Goal: Ask a question: Seek information or help from site administrators or community

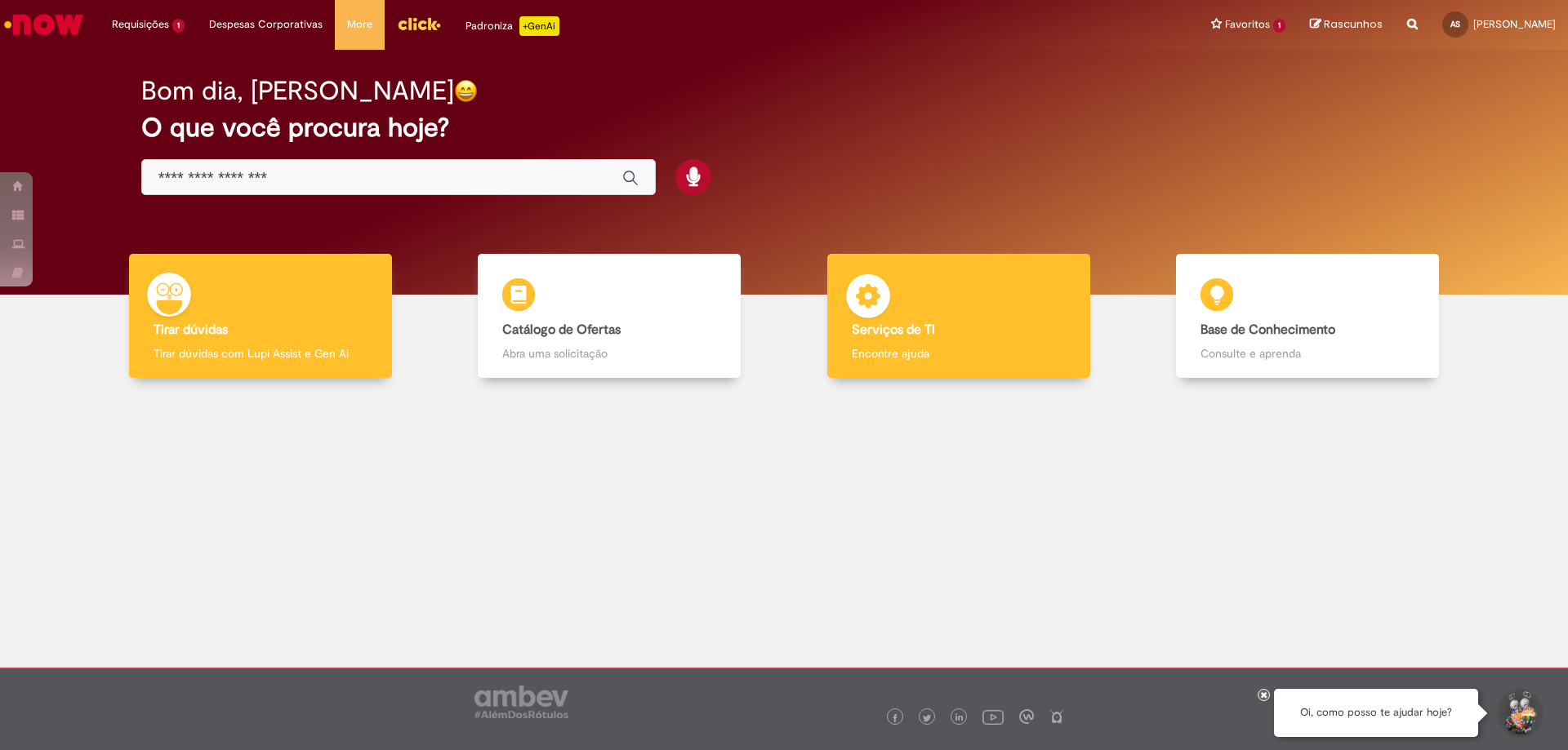
click at [950, 346] on p "Encontre ajuda" at bounding box center [958, 353] width 214 height 16
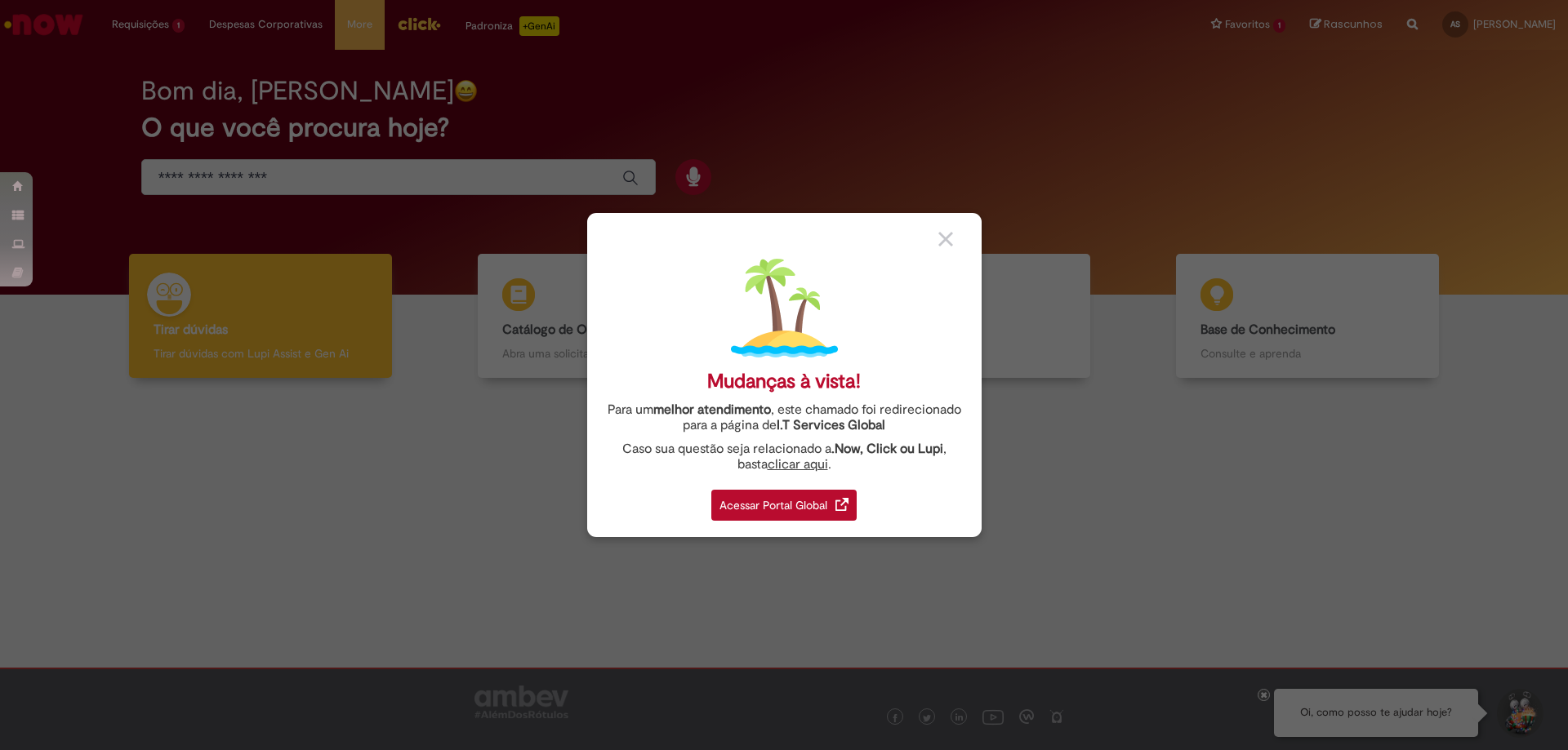
click at [821, 493] on div "Acessar Portal Global" at bounding box center [783, 505] width 145 height 31
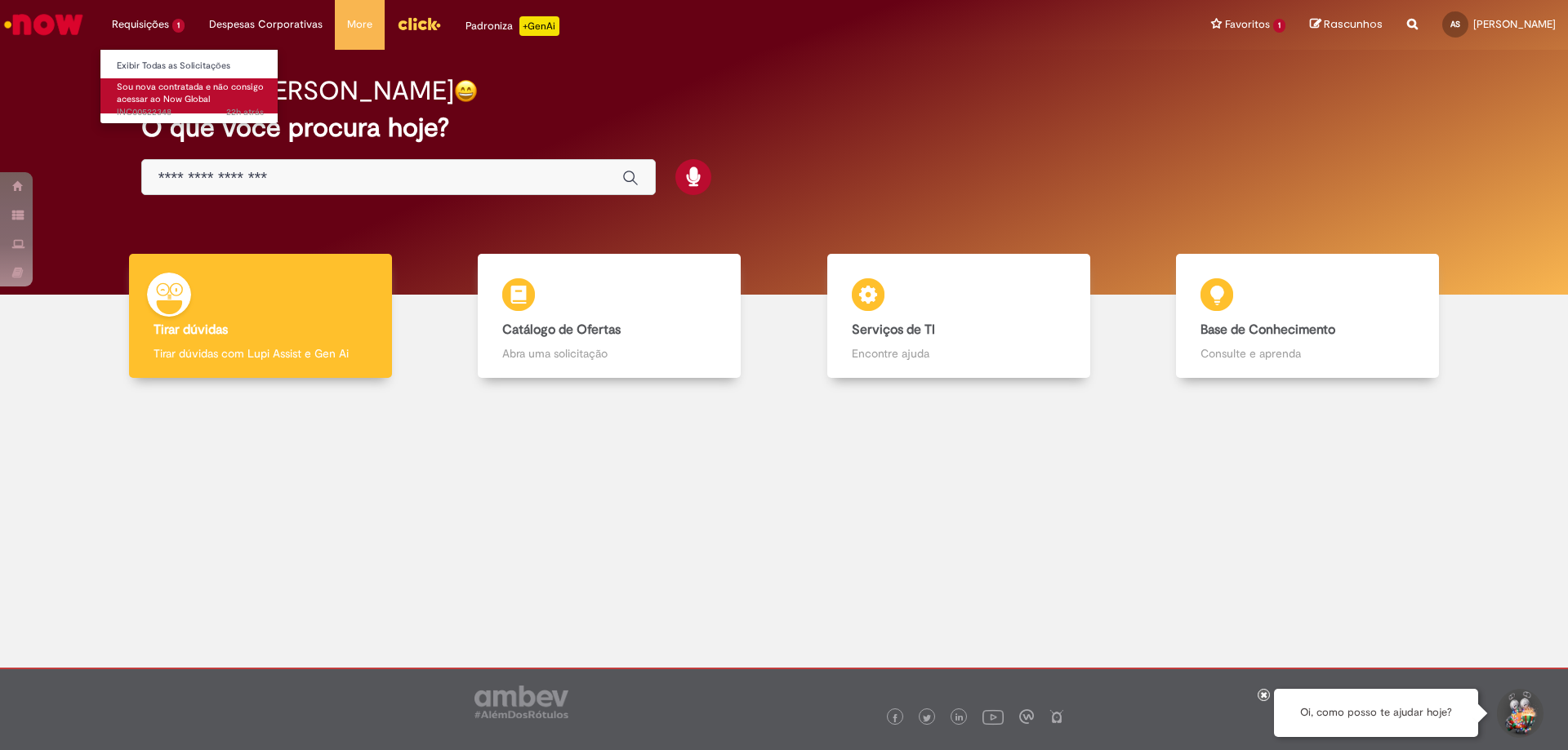
click at [165, 102] on span "Sou nova contratada e não consigo acessar ao Now Global" at bounding box center [190, 93] width 147 height 25
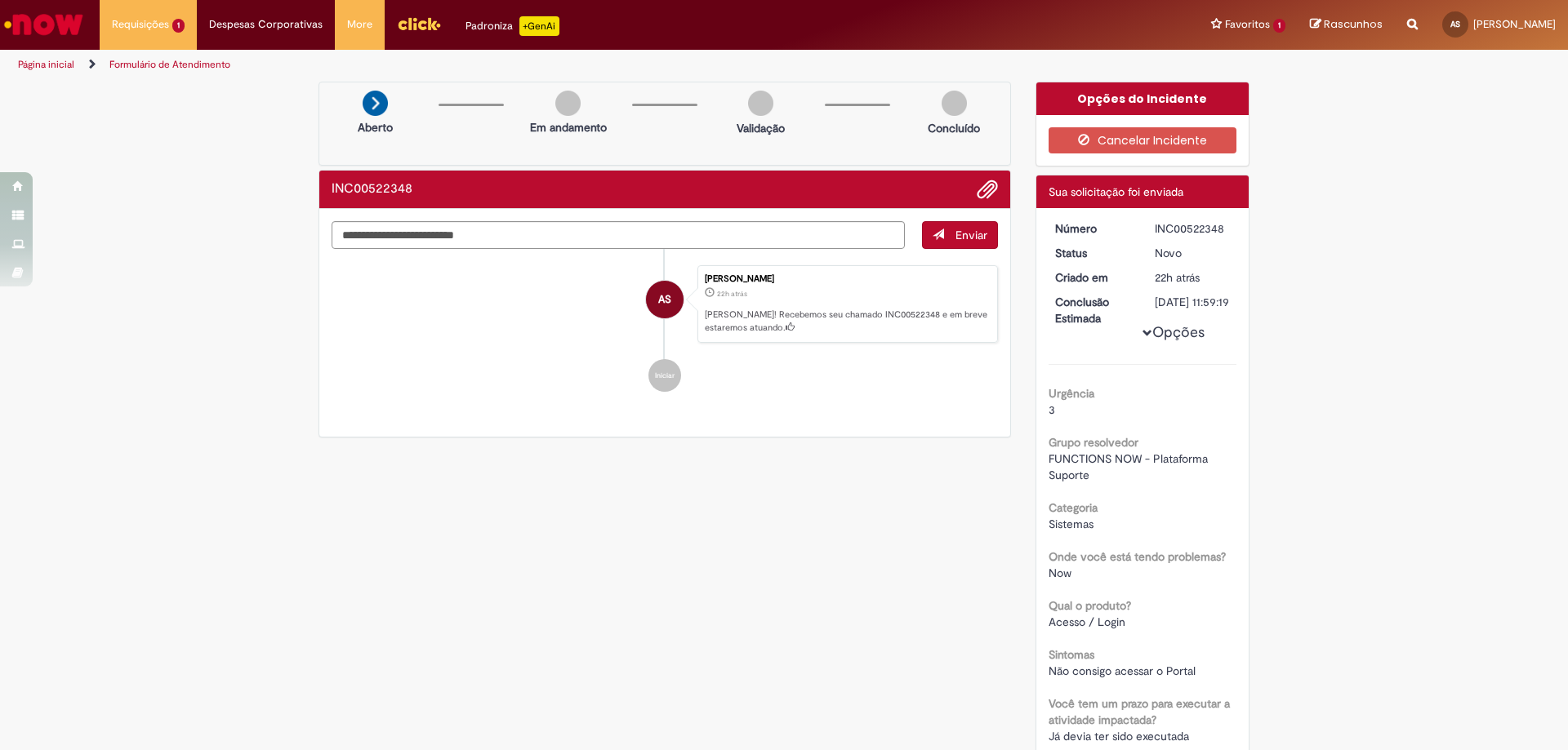
click at [770, 313] on p "[PERSON_NAME]! Recebemos seu chamado INC00522348 e em breve estaremos atuando." at bounding box center [846, 320] width 284 height 25
click at [39, 17] on img "Ir para a Homepage" at bounding box center [44, 24] width 84 height 33
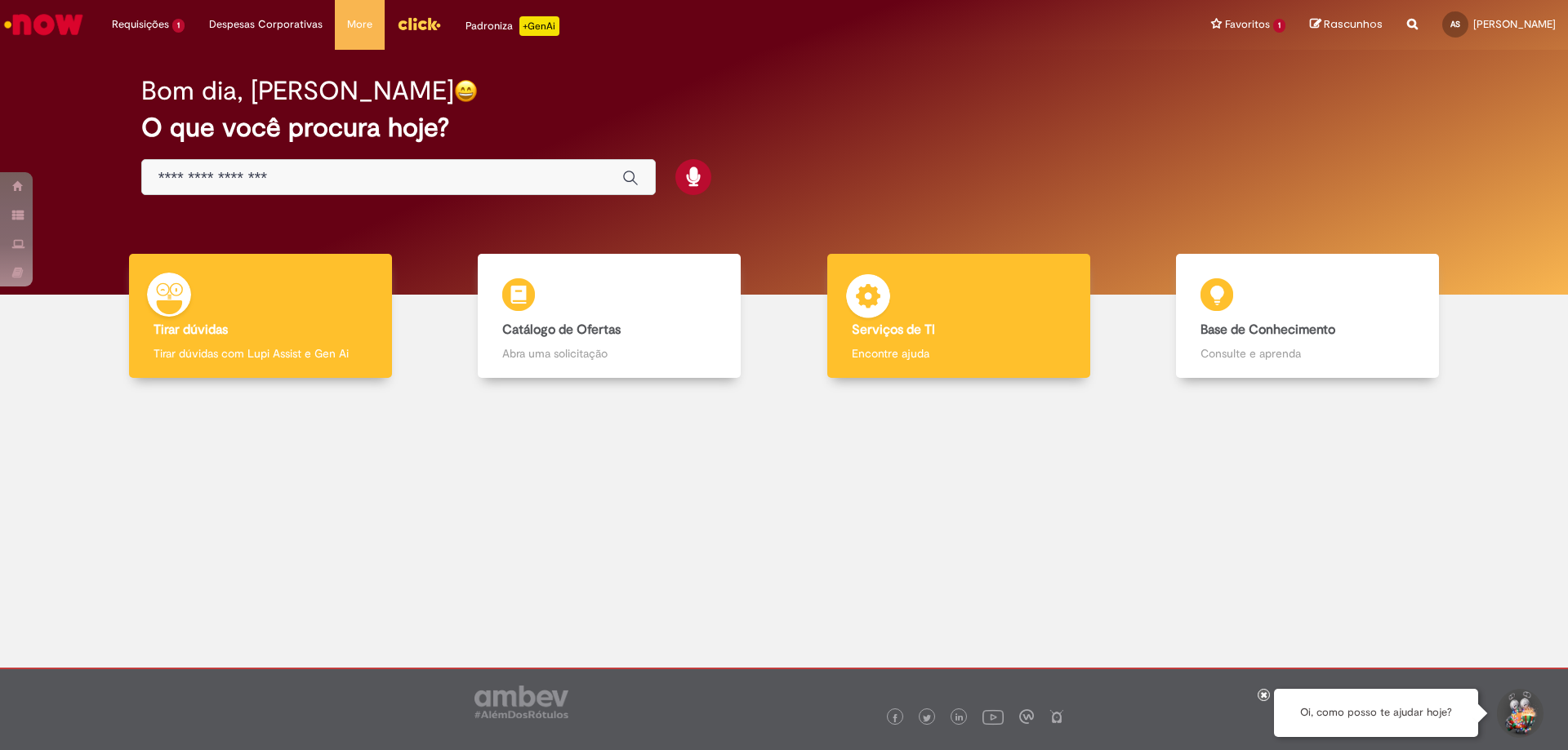
click at [984, 338] on div "Serviços de TI Serviços de TI Encontre ajuda" at bounding box center [958, 316] width 263 height 125
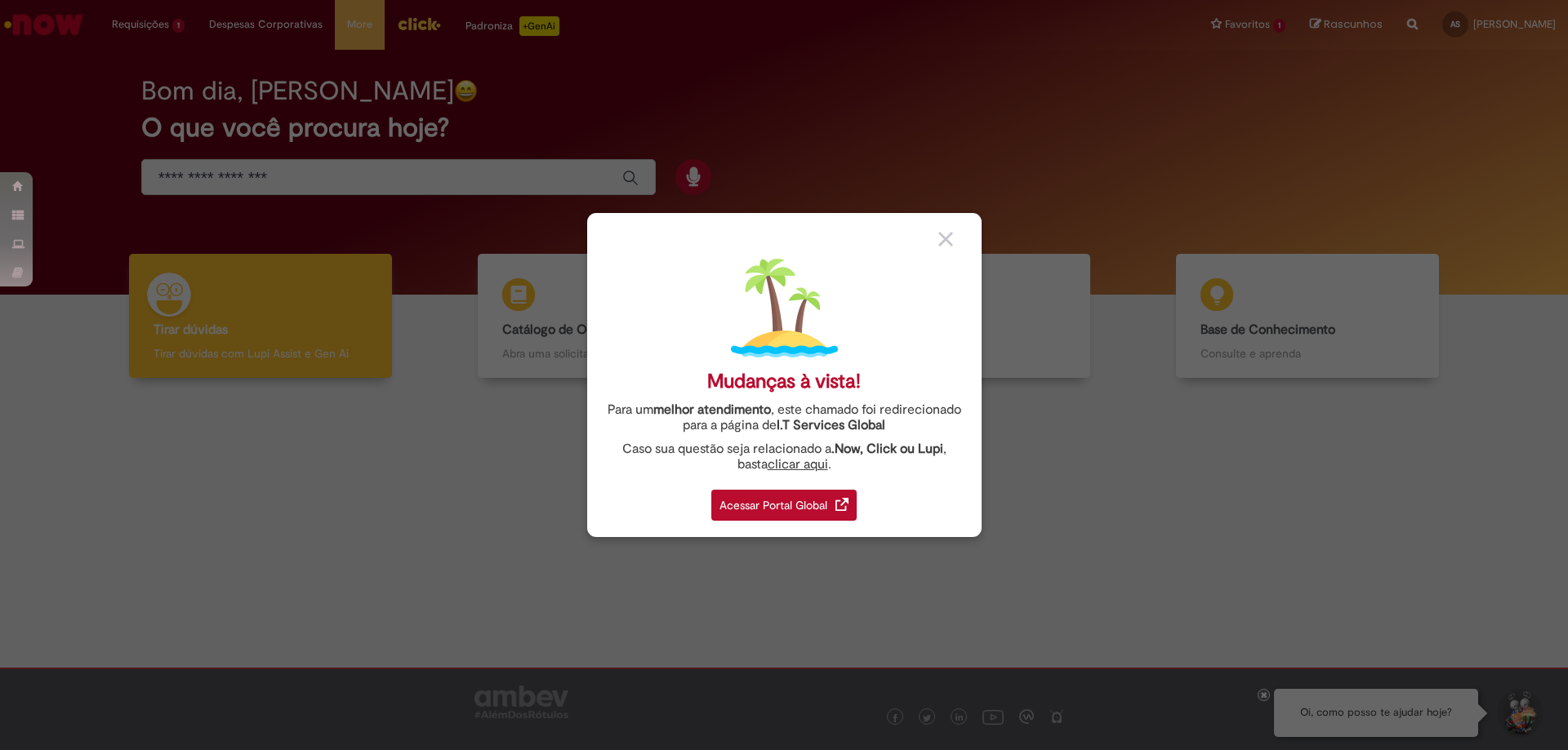
click at [790, 508] on div "Acessar Portal Global" at bounding box center [783, 505] width 145 height 31
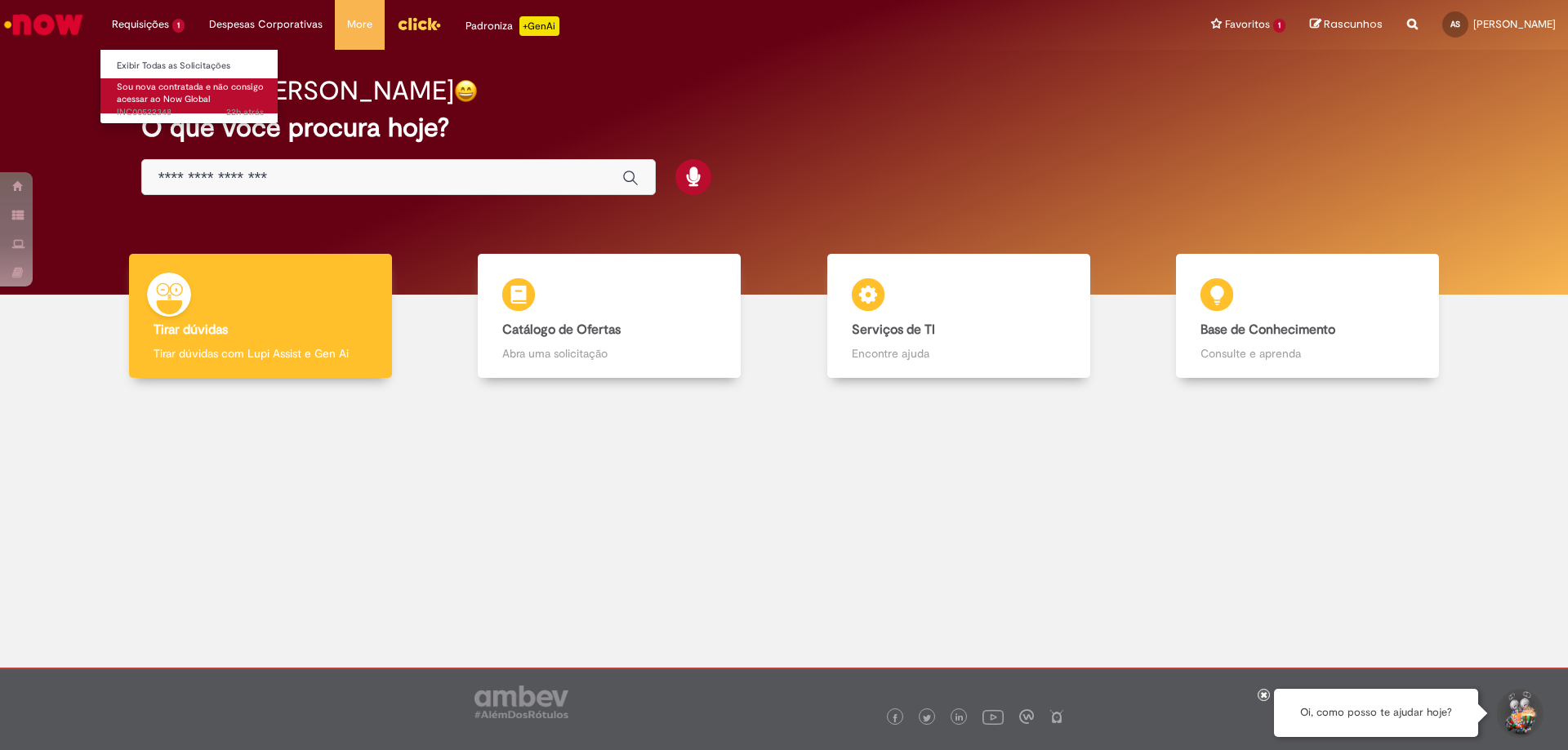
click at [155, 93] on span "Sou nova contratada e não consigo acessar ao Now Global" at bounding box center [190, 93] width 147 height 25
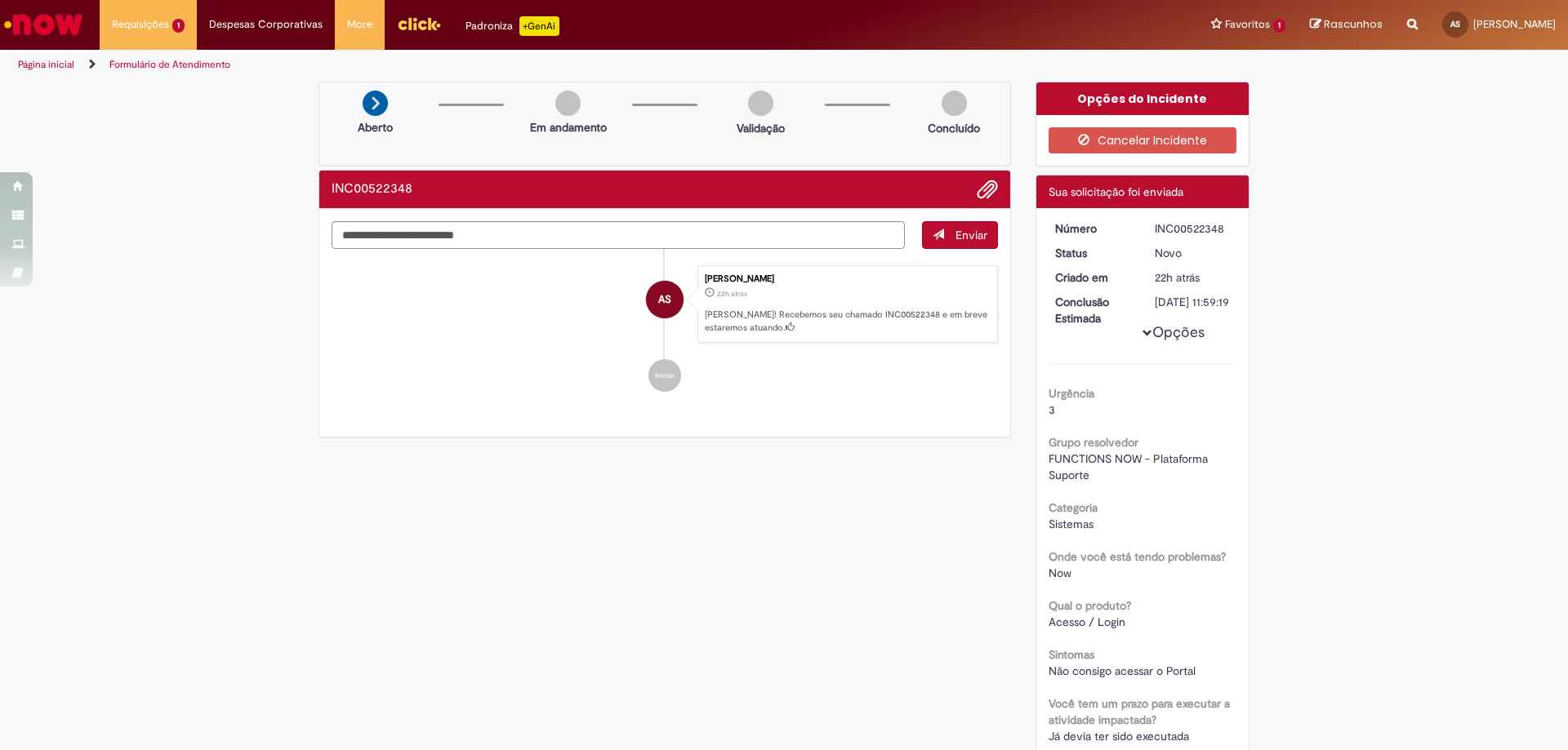
click at [1491, 303] on div "Verificar Código de Barras Aberto Em andamento Validação Concluído INC00522348 …" at bounding box center [784, 627] width 1568 height 1092
click at [1470, 360] on div "Verificar Código de Barras Aberto Em andamento Validação Concluído INC00522348 …" at bounding box center [784, 627] width 1568 height 1092
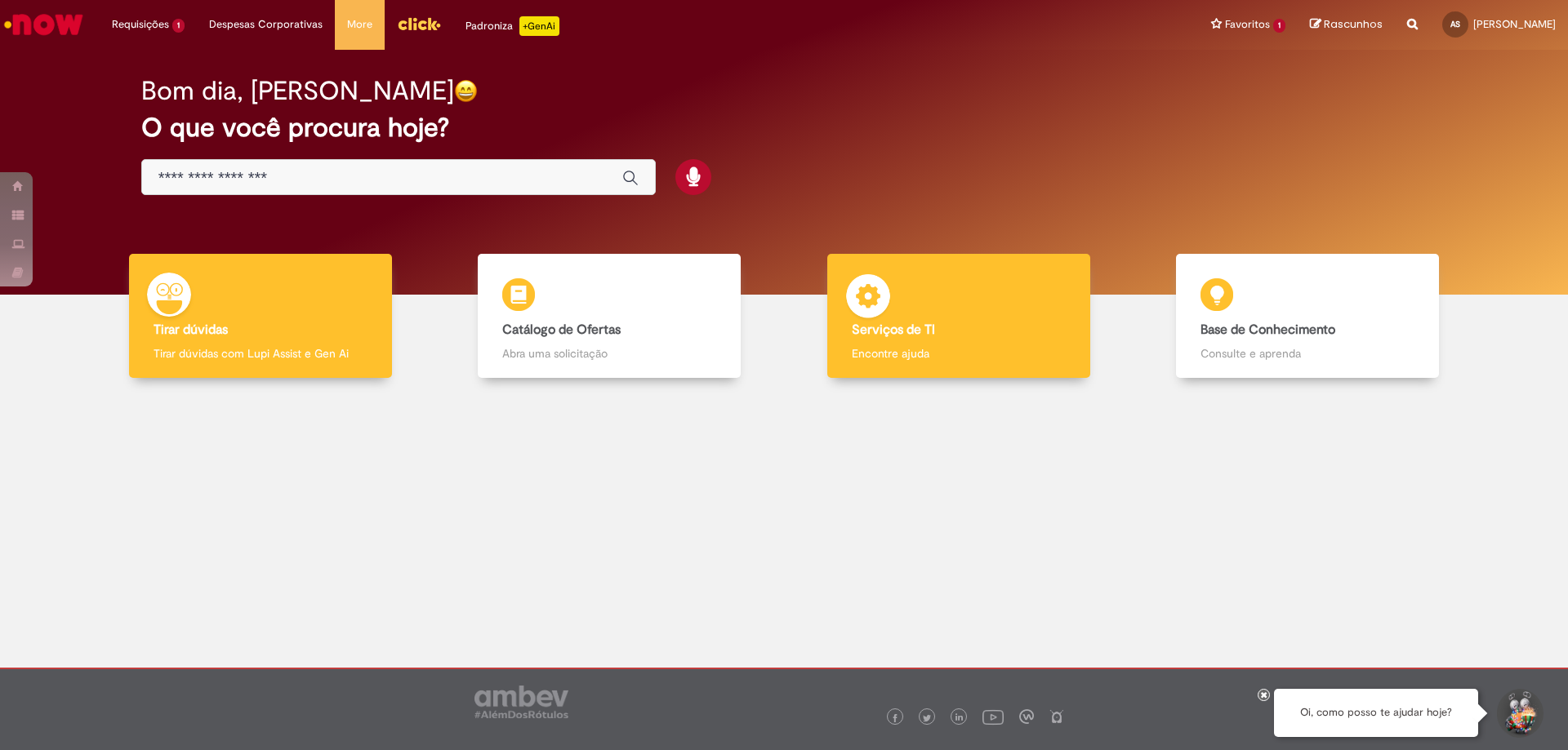
click at [922, 274] on div "Serviços de TI Serviços de TI Encontre ajuda" at bounding box center [958, 316] width 263 height 125
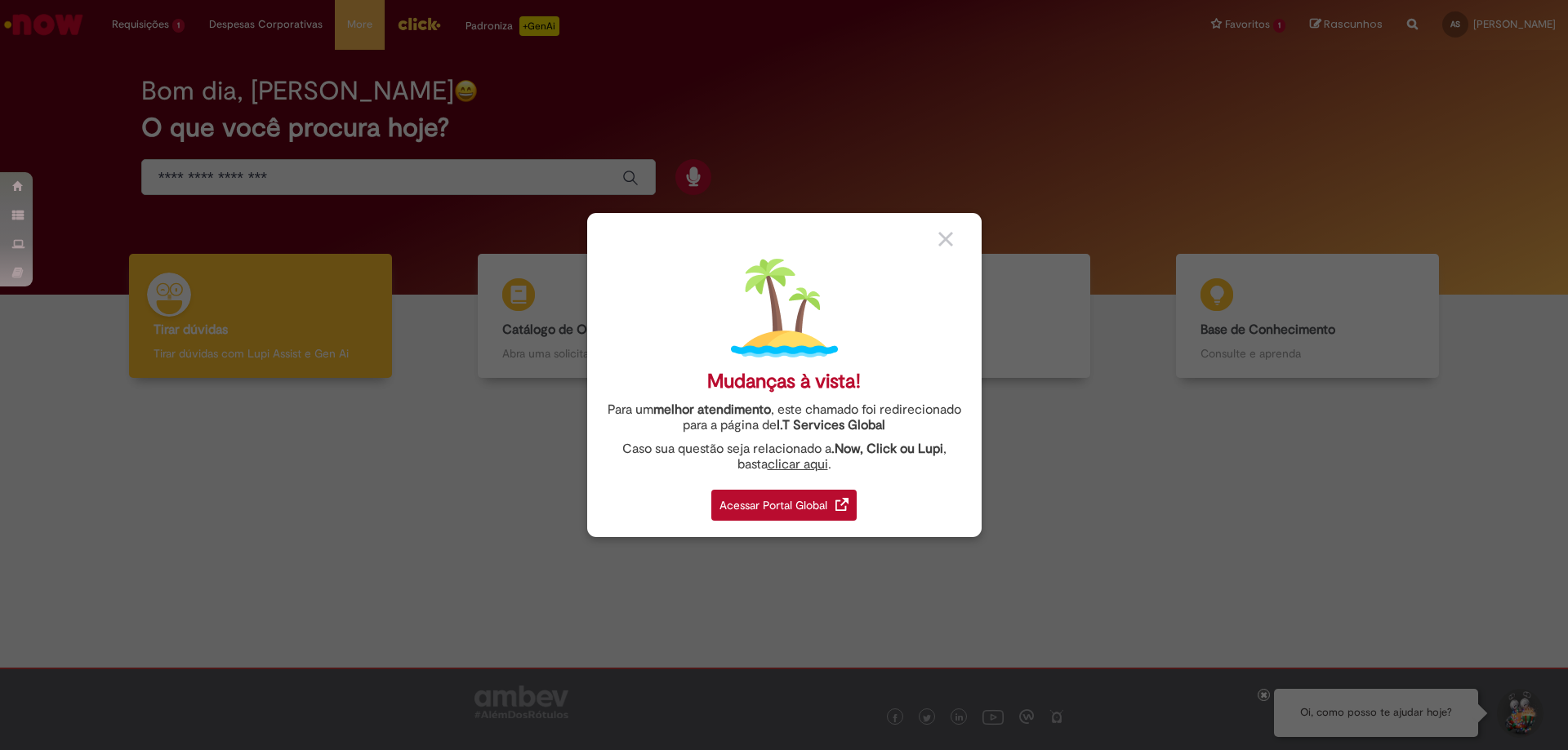
click at [827, 507] on div "Acessar Portal Global" at bounding box center [783, 505] width 145 height 31
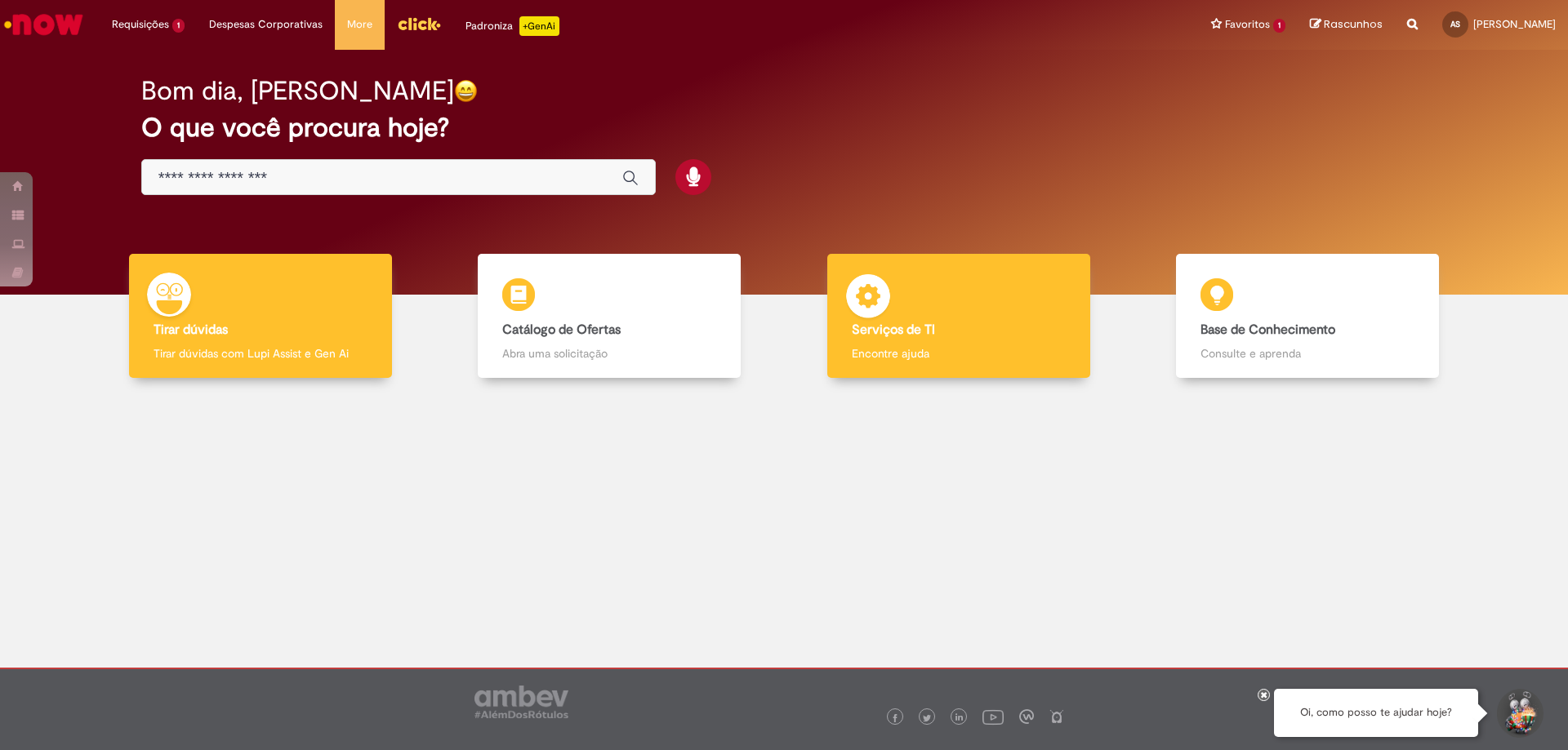
click at [984, 327] on h4 "Serviços de TI" at bounding box center [958, 331] width 214 height 15
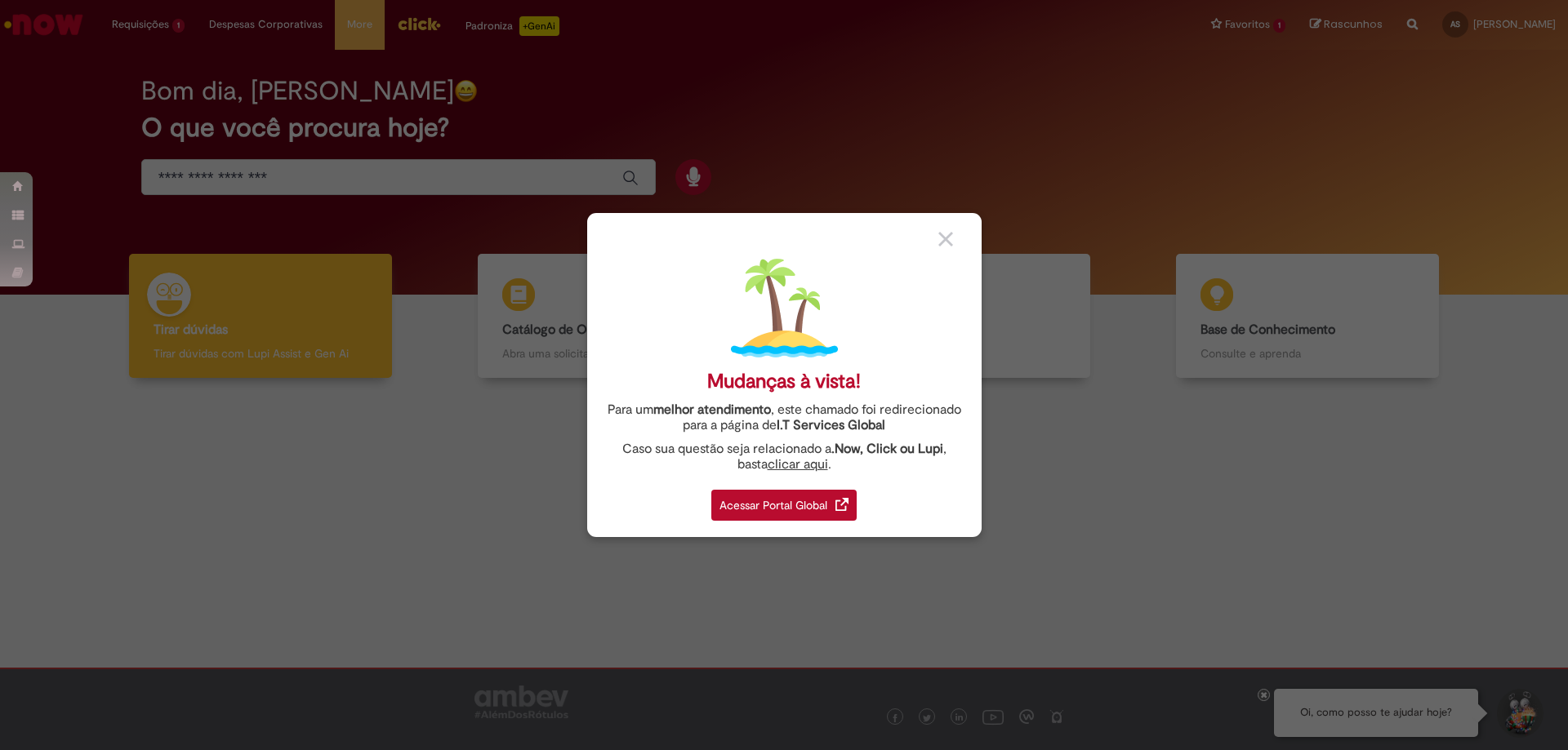
click at [786, 498] on div "Acessar Portal Global" at bounding box center [783, 505] width 145 height 31
